Goal: Contribute content: Add original content to the website for others to see

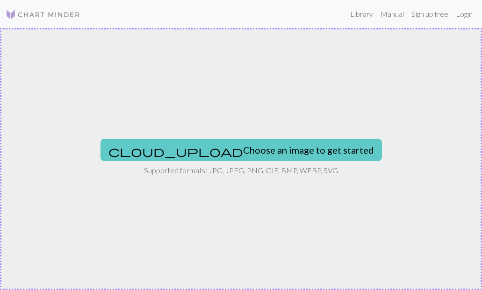
click at [280, 151] on button "cloud_upload Choose an image to get started" at bounding box center [240, 150] width 281 height 22
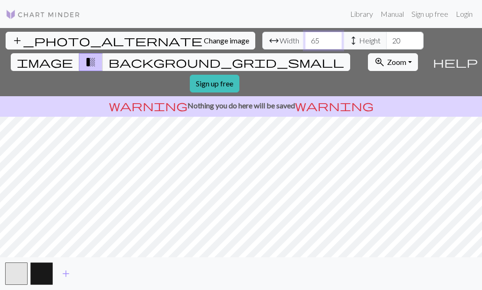
click at [332, 40] on input "65" at bounding box center [323, 41] width 37 height 18
click at [332, 42] on input "64" at bounding box center [323, 41] width 37 height 18
click at [332, 42] on input "63" at bounding box center [323, 41] width 37 height 18
click at [332, 42] on input "62" at bounding box center [323, 41] width 37 height 18
click at [332, 42] on input "61" at bounding box center [323, 41] width 37 height 18
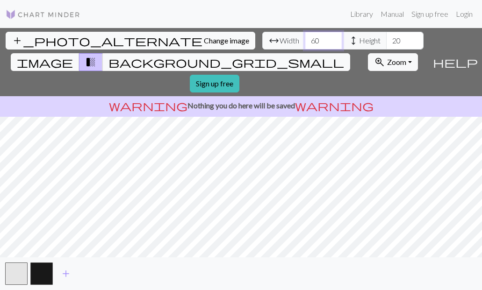
type input "60"
click at [332, 41] on input "60" at bounding box center [323, 41] width 37 height 18
click at [412, 39] on input "57" at bounding box center [404, 41] width 37 height 18
click at [412, 39] on input "66" at bounding box center [404, 41] width 37 height 18
click at [412, 39] on input "67" at bounding box center [404, 41] width 37 height 18
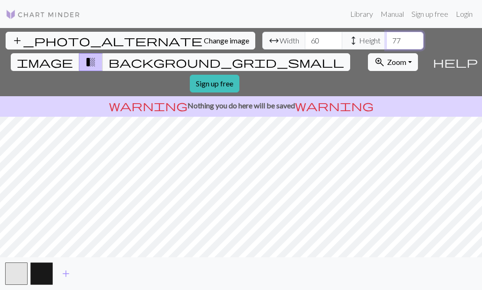
click at [412, 39] on input "77" at bounding box center [404, 41] width 37 height 18
click at [412, 39] on input "78" at bounding box center [404, 41] width 37 height 18
type input "68"
click at [414, 43] on input "68" at bounding box center [404, 41] width 37 height 18
click at [334, 38] on input "66" at bounding box center [323, 41] width 37 height 18
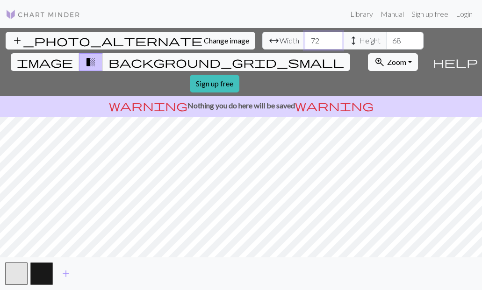
click at [335, 36] on input "73" at bounding box center [323, 41] width 37 height 18
click at [336, 36] on input "102" at bounding box center [323, 41] width 37 height 18
click at [334, 43] on input "101" at bounding box center [323, 41] width 37 height 18
click at [334, 43] on input "100" at bounding box center [323, 41] width 37 height 18
click at [331, 37] on input "101" at bounding box center [323, 41] width 37 height 18
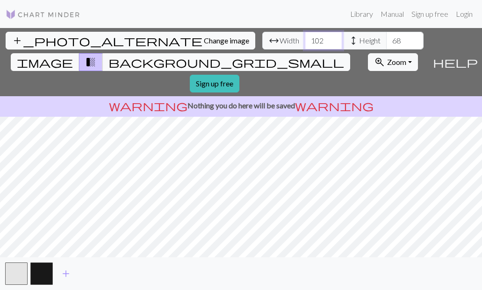
click at [333, 38] on input "102" at bounding box center [323, 41] width 37 height 18
click at [333, 42] on input "85" at bounding box center [323, 41] width 37 height 18
click at [333, 42] on input "84" at bounding box center [323, 41] width 37 height 18
click at [333, 42] on input "83" at bounding box center [323, 41] width 37 height 18
click at [333, 42] on input "82" at bounding box center [323, 41] width 37 height 18
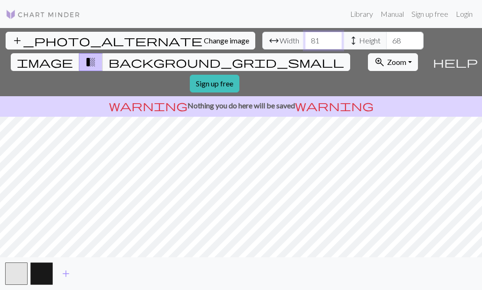
click at [334, 43] on input "81" at bounding box center [323, 41] width 37 height 18
type input "80"
click at [334, 43] on input "80" at bounding box center [323, 41] width 37 height 18
click at [467, 12] on link "Login" at bounding box center [464, 14] width 24 height 19
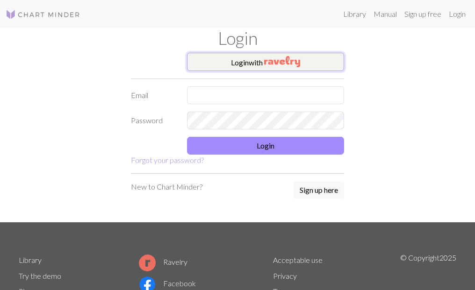
click at [248, 66] on button "Login with" at bounding box center [265, 62] width 157 height 19
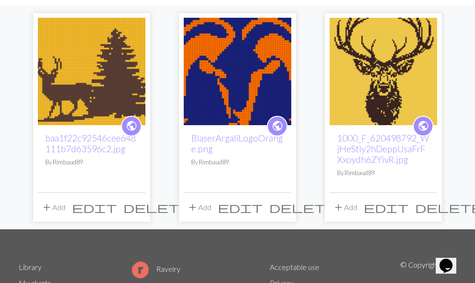
scroll to position [93, 0]
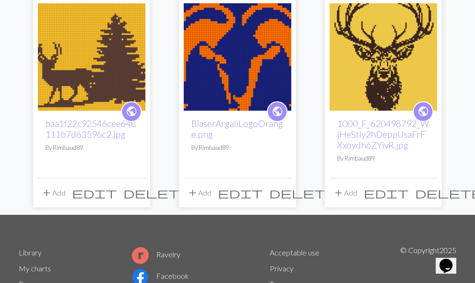
click at [148, 185] on button "delete" at bounding box center [157, 193] width 74 height 18
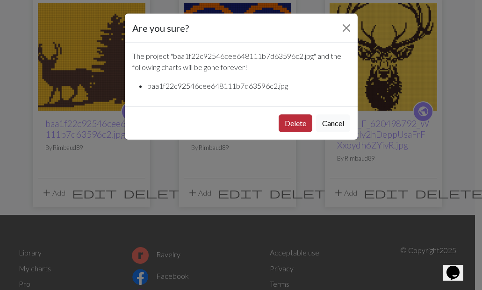
click at [303, 122] on button "Delete" at bounding box center [295, 123] width 34 height 18
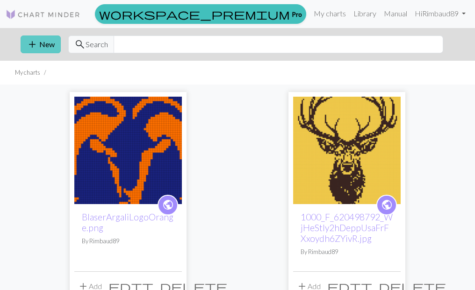
click at [54, 43] on button "add New" at bounding box center [41, 44] width 40 height 18
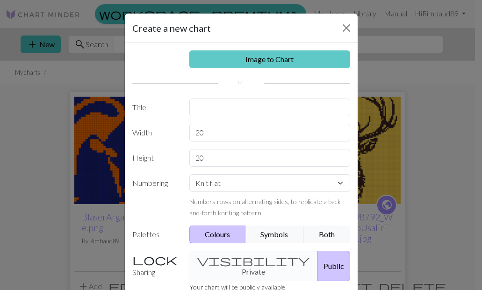
click at [248, 63] on link "Image to Chart" at bounding box center [269, 59] width 161 height 18
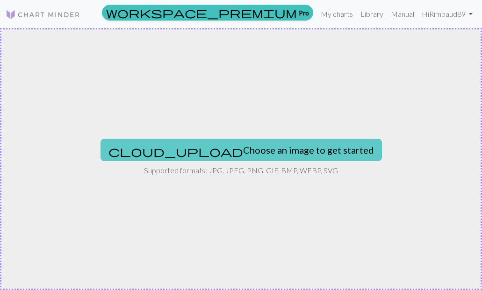
click at [167, 148] on span "cloud_upload" at bounding box center [175, 151] width 135 height 13
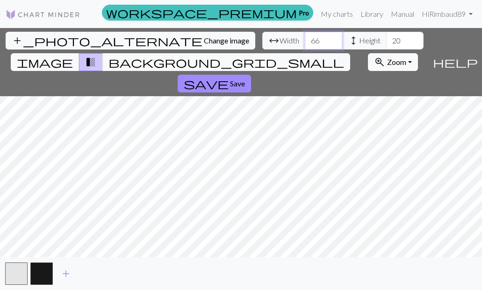
click at [333, 38] on input "66" at bounding box center [323, 41] width 37 height 18
click at [333, 38] on input "86" at bounding box center [323, 41] width 37 height 18
type input "95"
click at [333, 38] on input "95" at bounding box center [323, 41] width 37 height 18
click at [415, 39] on input "59" at bounding box center [404, 41] width 37 height 18
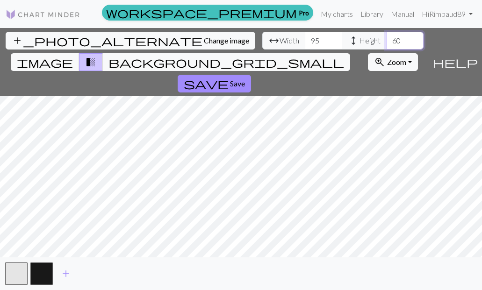
click at [415, 39] on input "60" at bounding box center [404, 41] width 37 height 18
click at [416, 39] on input "75" at bounding box center [404, 41] width 37 height 18
click at [416, 39] on input "76" at bounding box center [404, 41] width 37 height 18
click at [416, 39] on input "77" at bounding box center [404, 41] width 37 height 18
type input "78"
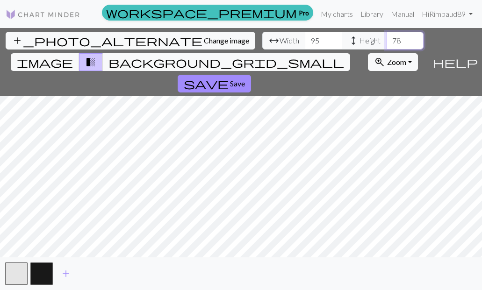
click at [416, 38] on input "78" at bounding box center [404, 41] width 37 height 18
click at [213, 86] on span "save" at bounding box center [206, 83] width 45 height 13
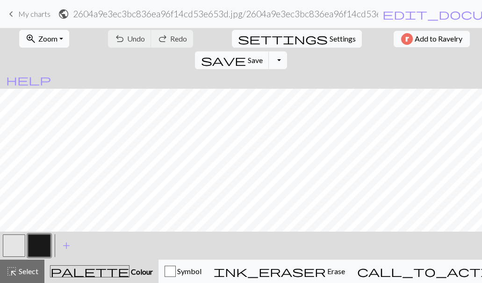
click at [59, 34] on button "zoom_in Zoom Zoom" at bounding box center [44, 39] width 50 height 18
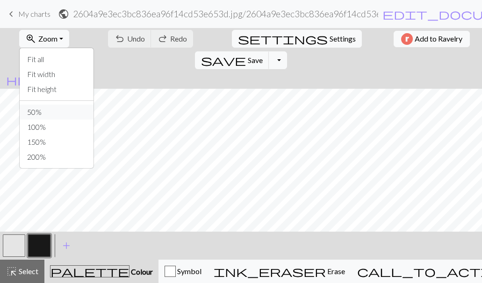
click at [44, 109] on button "50%" at bounding box center [57, 112] width 74 height 15
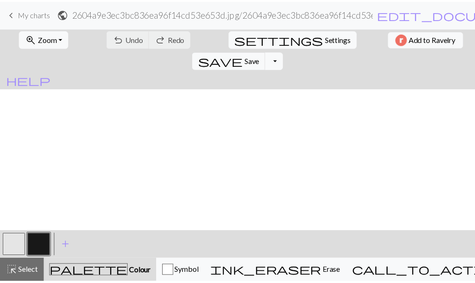
scroll to position [93, 0]
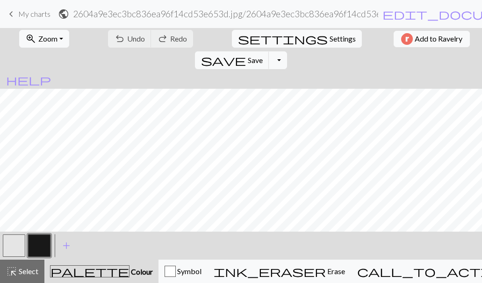
click at [31, 13] on span "My charts" at bounding box center [34, 13] width 32 height 9
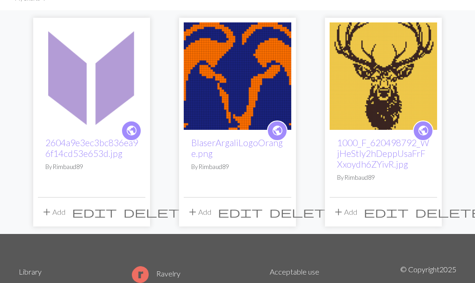
scroll to position [93, 0]
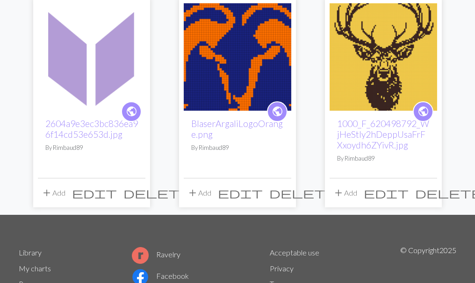
click at [144, 198] on span "delete" at bounding box center [156, 192] width 67 height 13
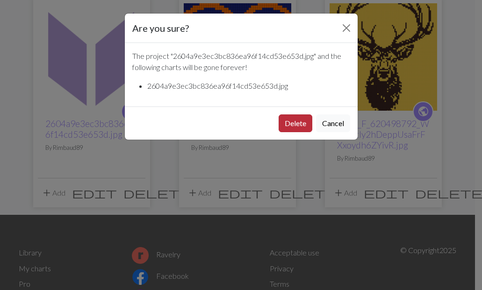
click at [301, 124] on button "Delete" at bounding box center [295, 123] width 34 height 18
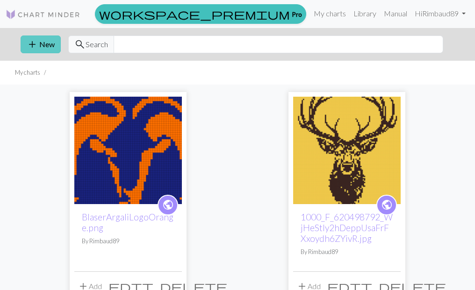
click at [47, 42] on button "add New" at bounding box center [41, 44] width 40 height 18
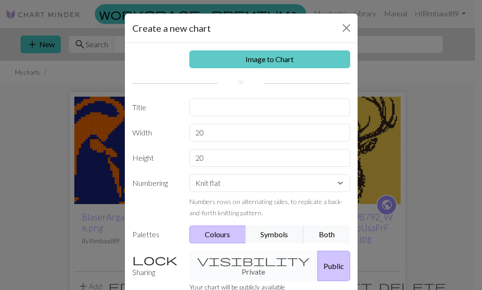
click at [230, 56] on link "Image to Chart" at bounding box center [269, 59] width 161 height 18
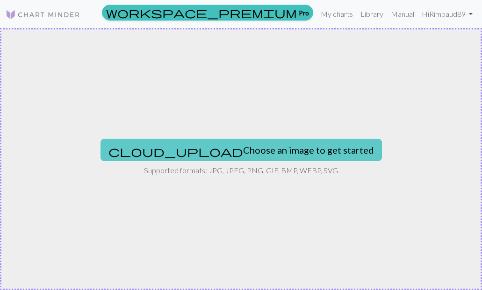
click at [310, 144] on button "cloud_upload Choose an image to get started" at bounding box center [240, 150] width 281 height 22
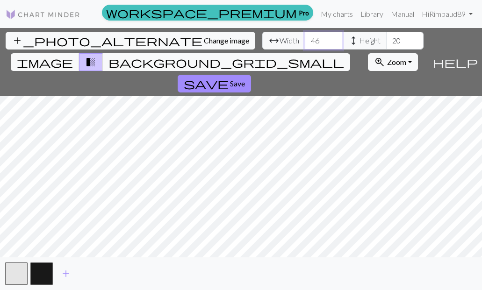
click at [333, 40] on input "46" at bounding box center [323, 41] width 37 height 18
click at [333, 40] on input "59" at bounding box center [323, 41] width 37 height 18
type input "60"
click at [333, 40] on input "60" at bounding box center [323, 41] width 37 height 18
click at [412, 39] on input "65" at bounding box center [404, 41] width 37 height 18
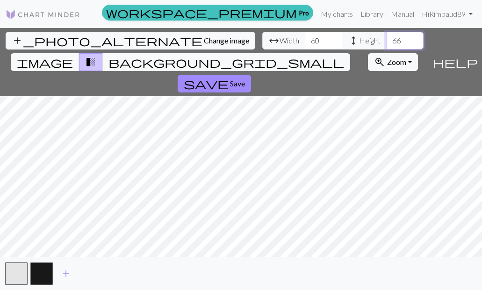
click at [412, 39] on input "66" at bounding box center [404, 41] width 37 height 18
click at [412, 39] on input "67" at bounding box center [404, 41] width 37 height 18
click at [412, 39] on input "68" at bounding box center [404, 41] width 37 height 18
type input "69"
click at [412, 39] on input "69" at bounding box center [404, 41] width 37 height 18
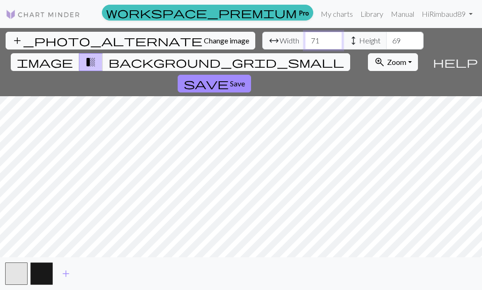
click at [333, 38] on input "71" at bounding box center [323, 41] width 37 height 18
type input "72"
click at [334, 38] on input "72" at bounding box center [323, 41] width 37 height 18
type input "100"
click at [414, 40] on input "100" at bounding box center [404, 41] width 37 height 18
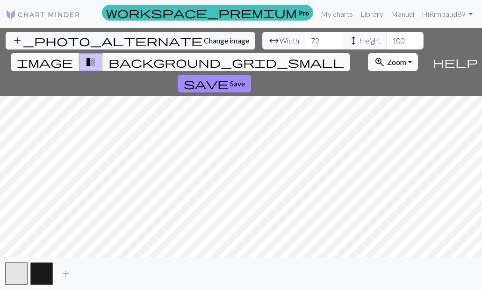
click at [53, 12] on img at bounding box center [43, 14] width 75 height 11
